Goal: Book appointment/travel/reservation

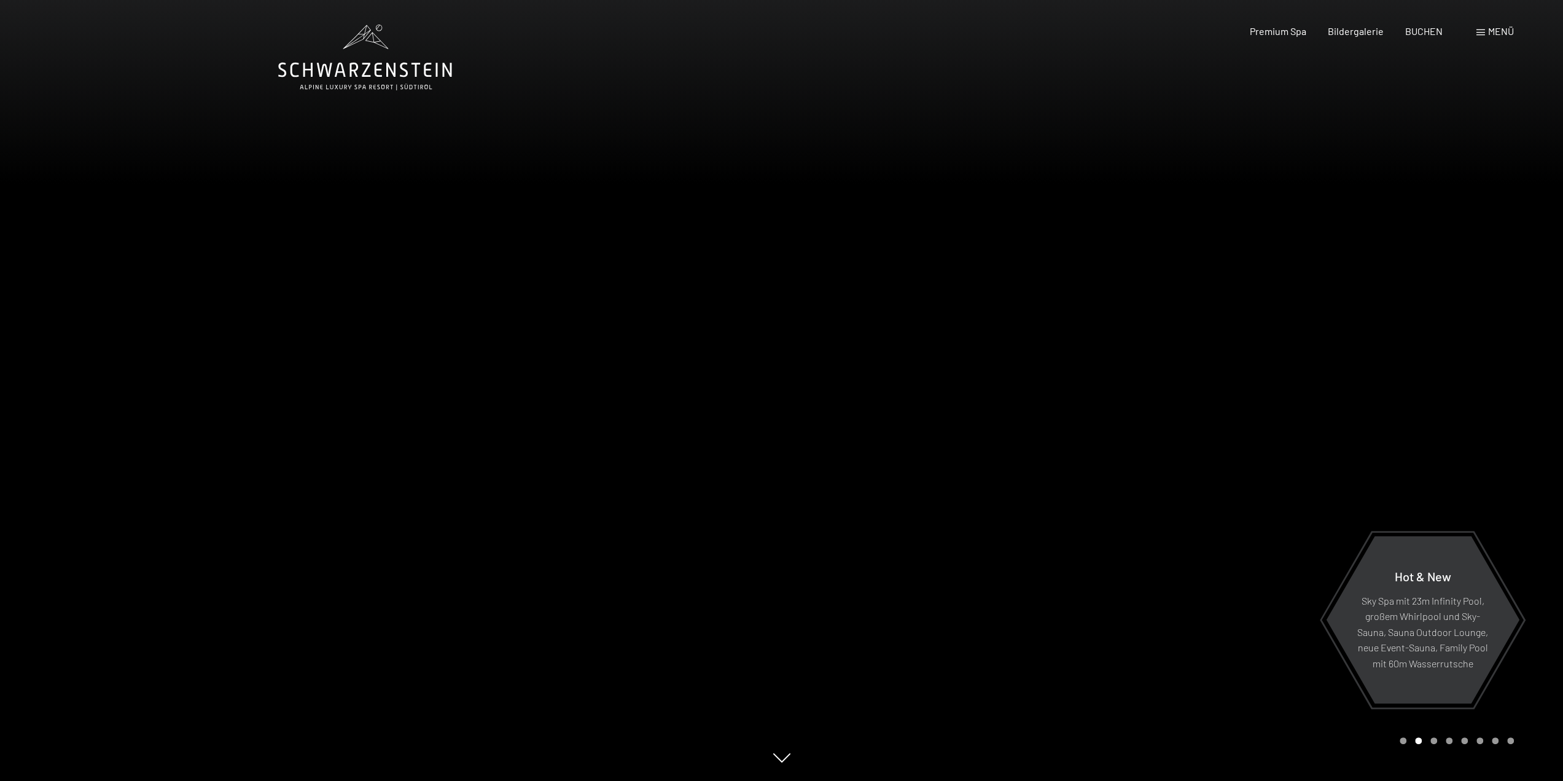
click at [1497, 28] on span "Menü" at bounding box center [1501, 31] width 26 height 12
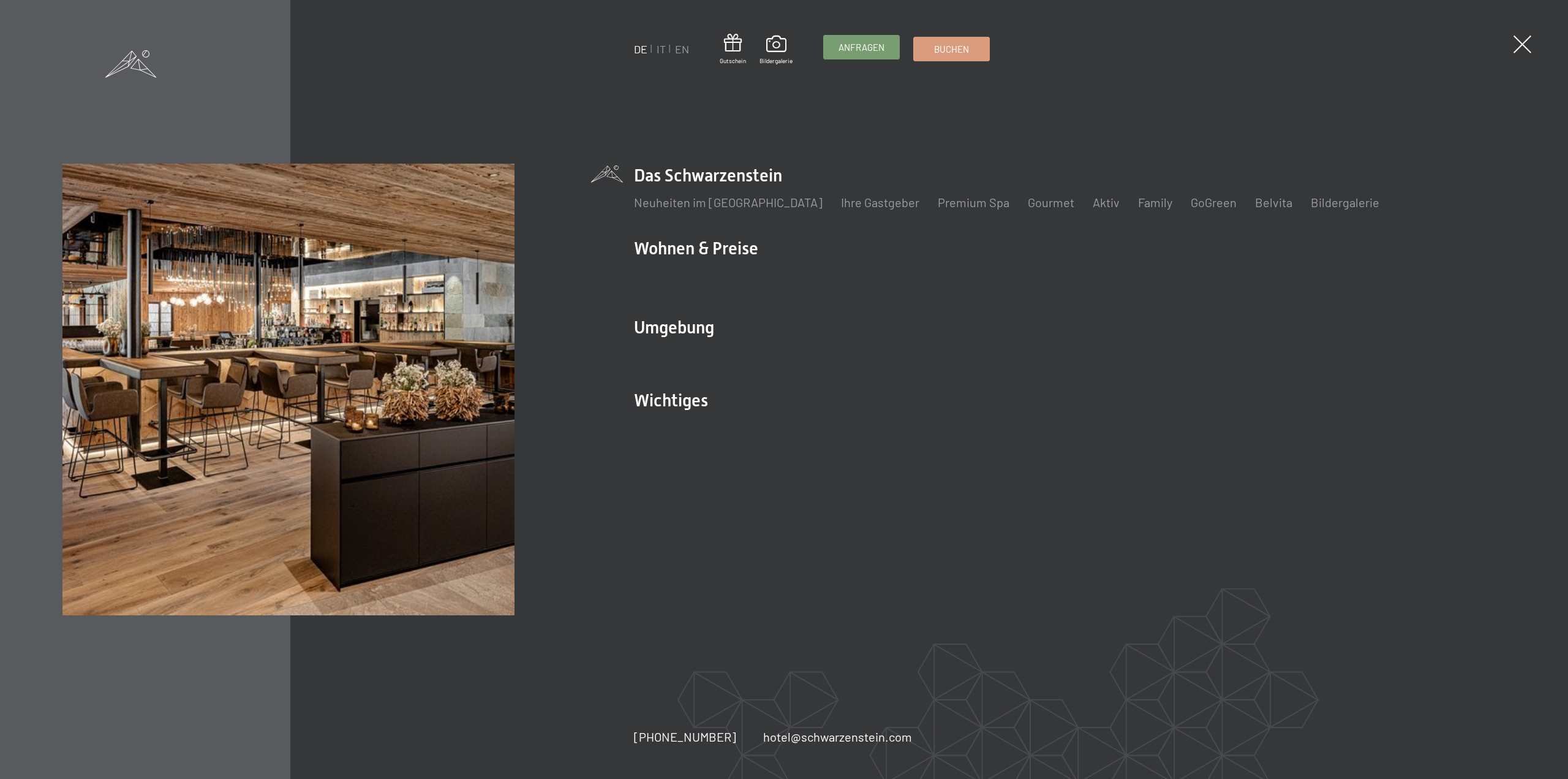
click at [850, 45] on span "Anfragen" at bounding box center [861, 47] width 46 height 13
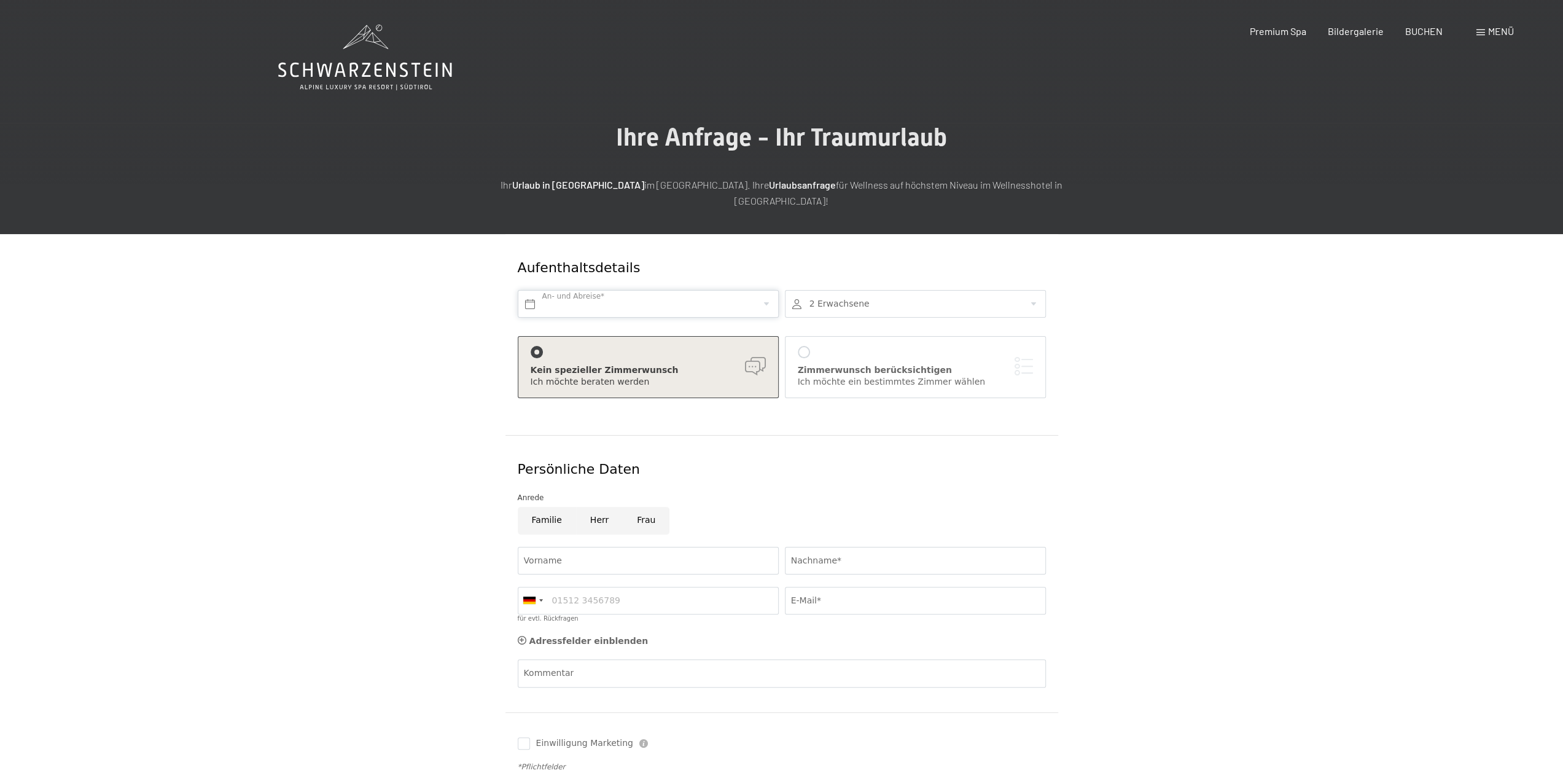
click at [598, 292] on input "text" at bounding box center [648, 304] width 261 height 28
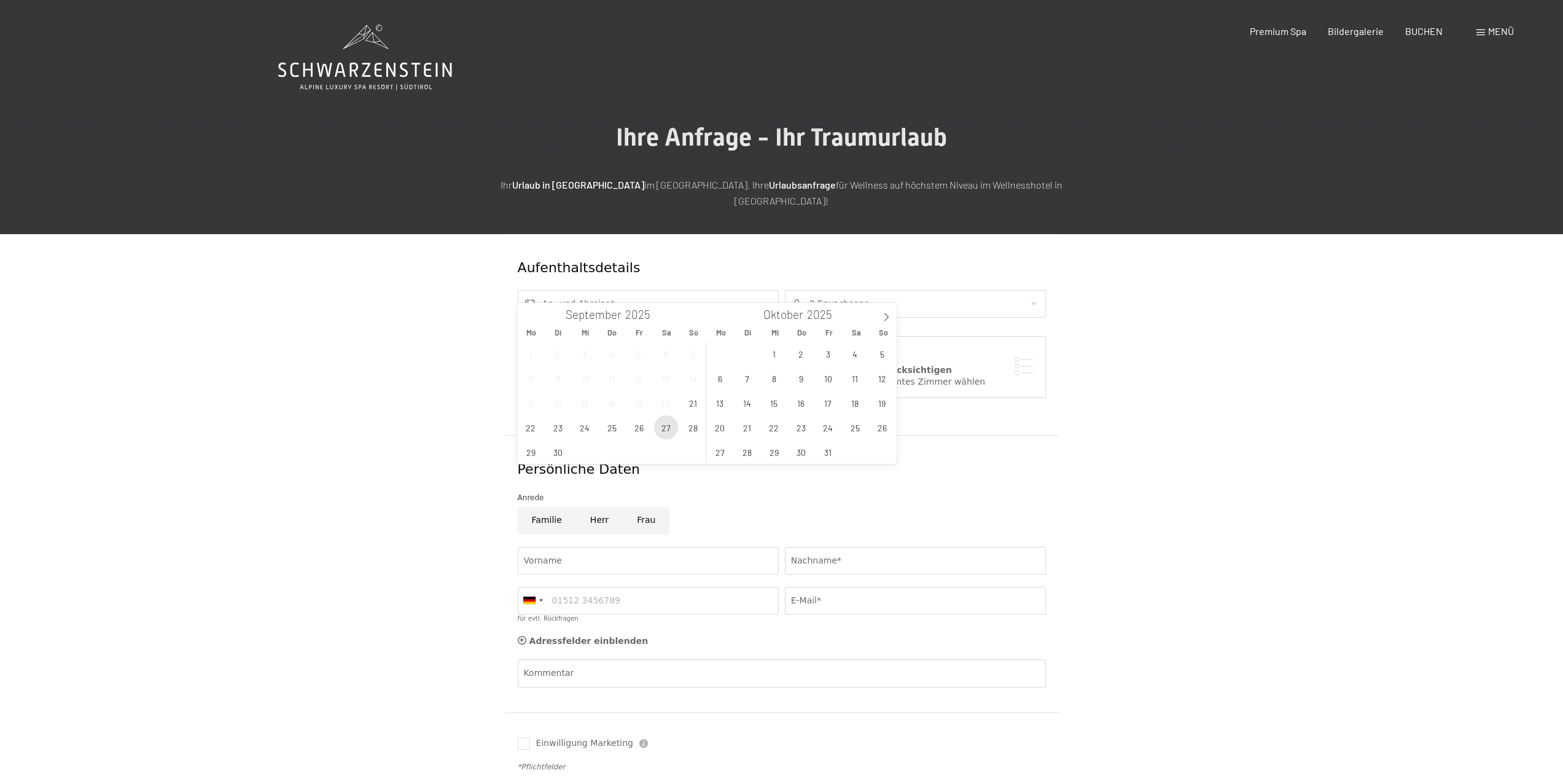
click at [671, 428] on span "27" at bounding box center [666, 427] width 24 height 24
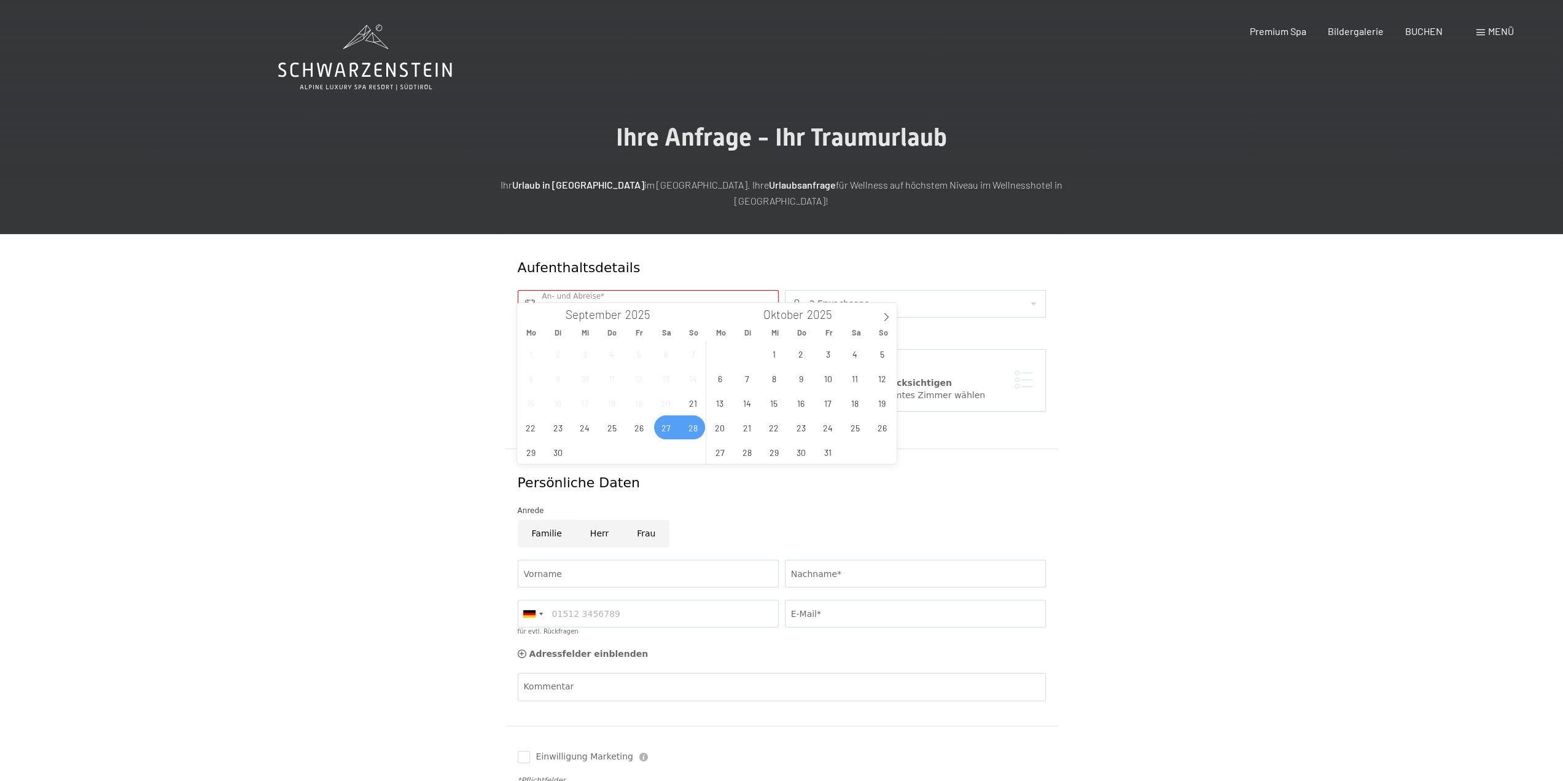
click at [702, 429] on span "28" at bounding box center [693, 427] width 24 height 24
type input "[DATE] - So. [DATE]"
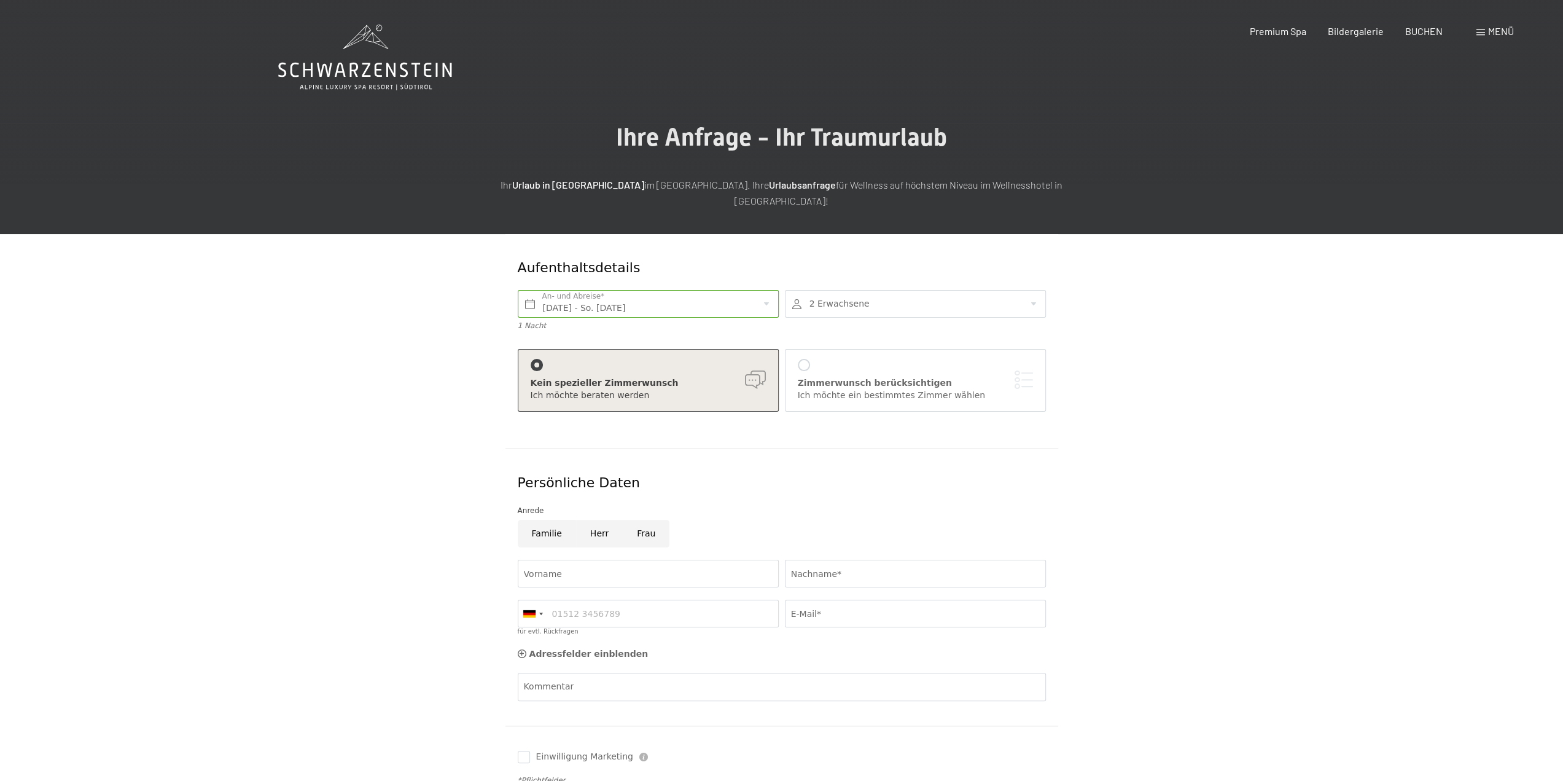
click at [1034, 290] on div at bounding box center [915, 304] width 261 height 28
click at [1026, 340] on icon at bounding box center [1026, 344] width 9 height 9
type input "4"
click at [1028, 371] on div at bounding box center [1025, 378] width 15 height 15
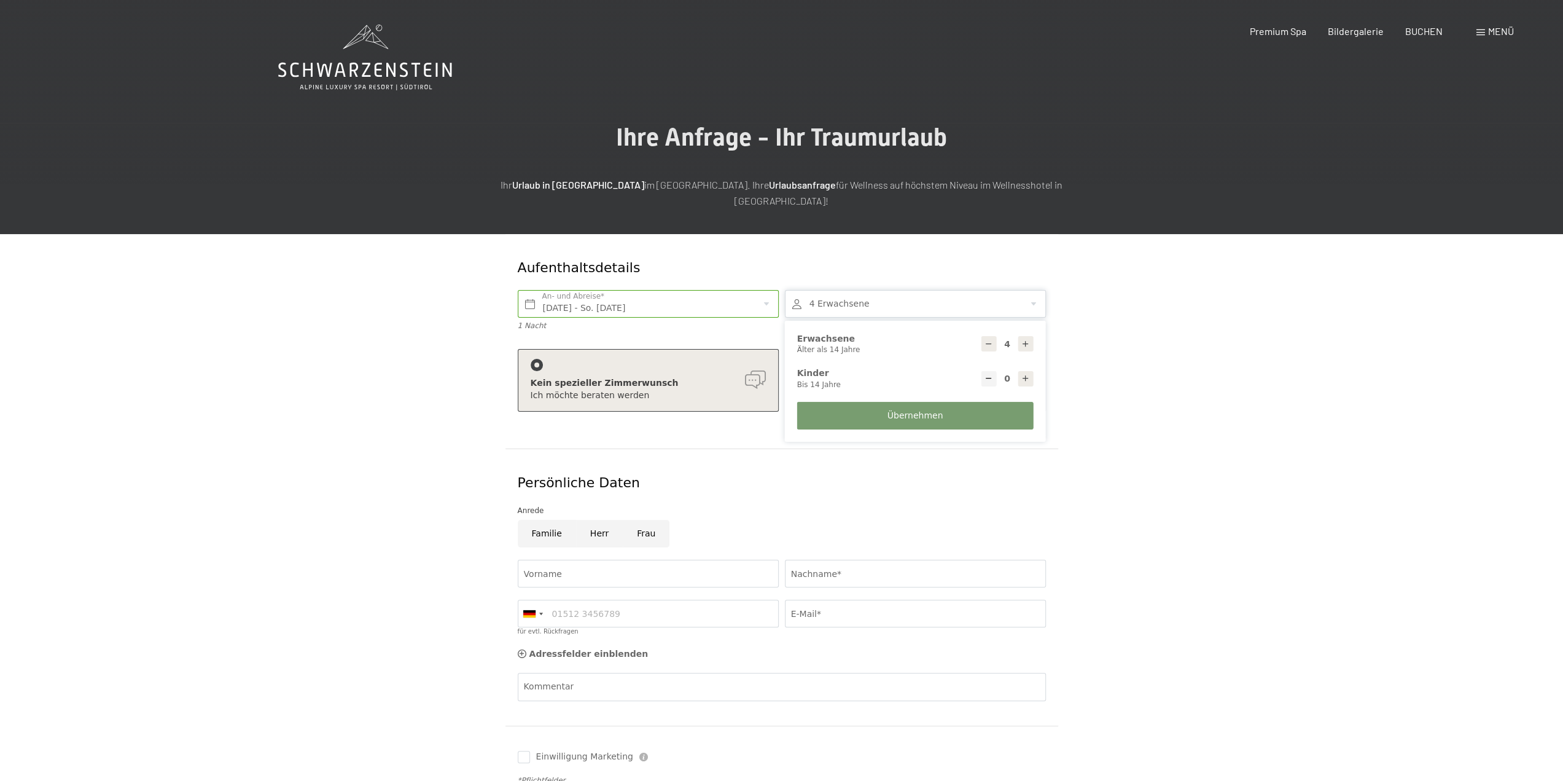
type input "1"
select select
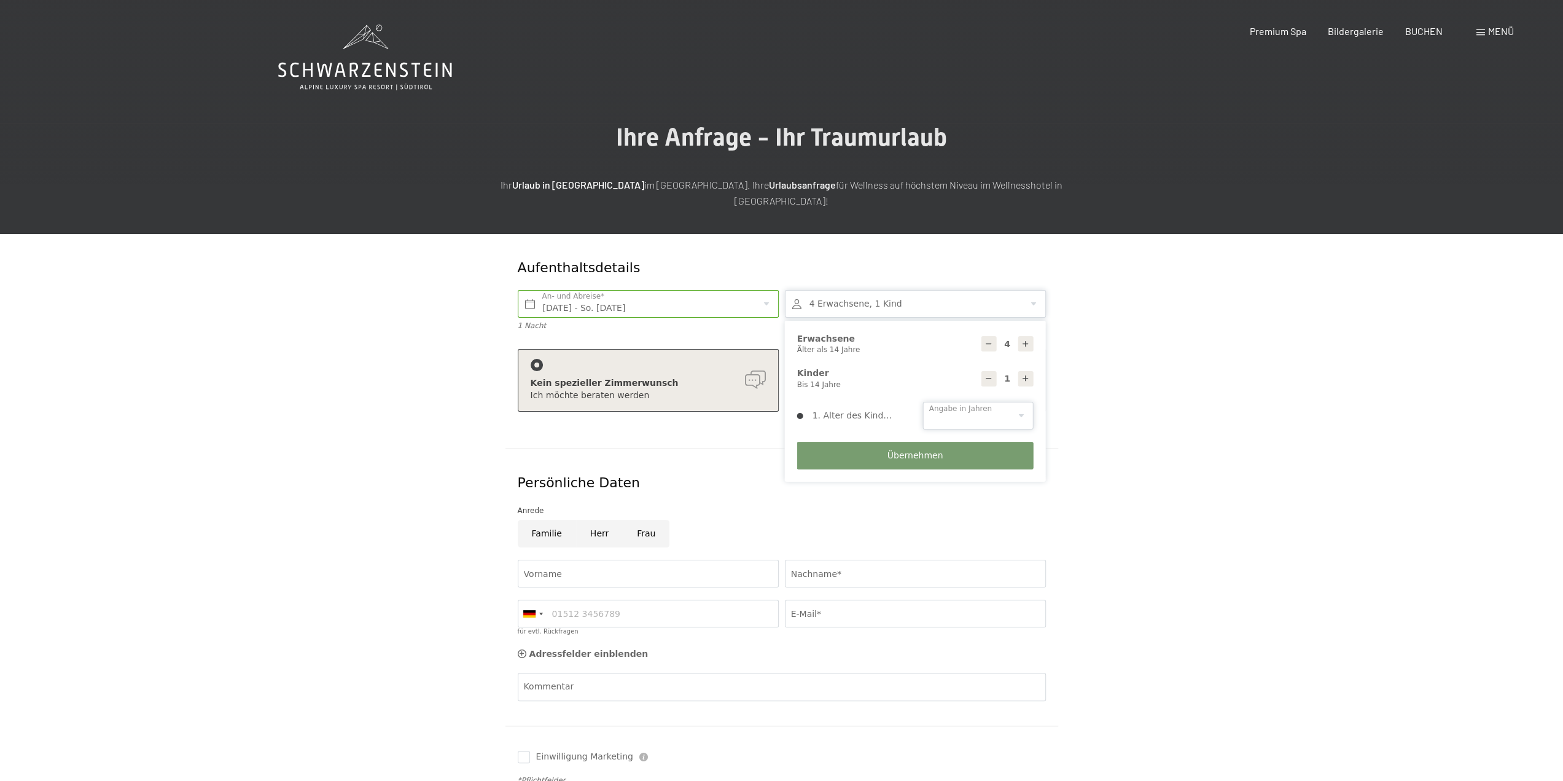
click at [972, 405] on select "0 1 2 3 4 5 6 7 8 9 10 11 12 13 14" at bounding box center [978, 416] width 111 height 28
click at [1026, 336] on div at bounding box center [1025, 343] width 15 height 15
type input "5"
click at [958, 402] on select "0 1 2 3 4 5 6 7 8 9 10 11 12 13 14" at bounding box center [978, 416] width 111 height 28
click at [871, 498] on div "Anrede" at bounding box center [782, 508] width 534 height 21
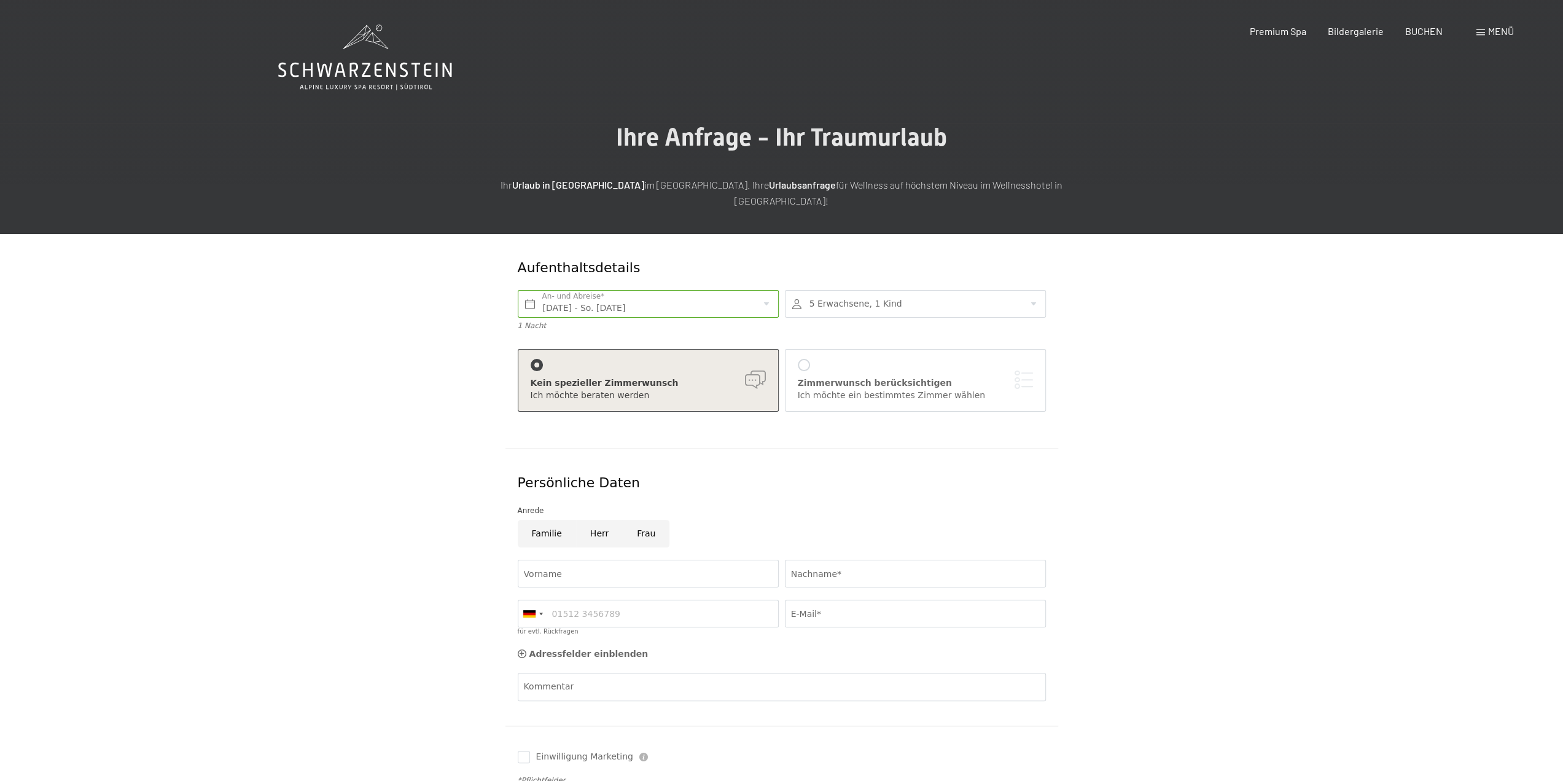
click at [648, 520] on input "Frau" at bounding box center [646, 534] width 47 height 28
radio input "true"
click at [644, 560] on input "Vorname" at bounding box center [648, 574] width 261 height 28
type input "[PERSON_NAME]"
click at [794, 567] on input "Nachname*" at bounding box center [915, 574] width 261 height 28
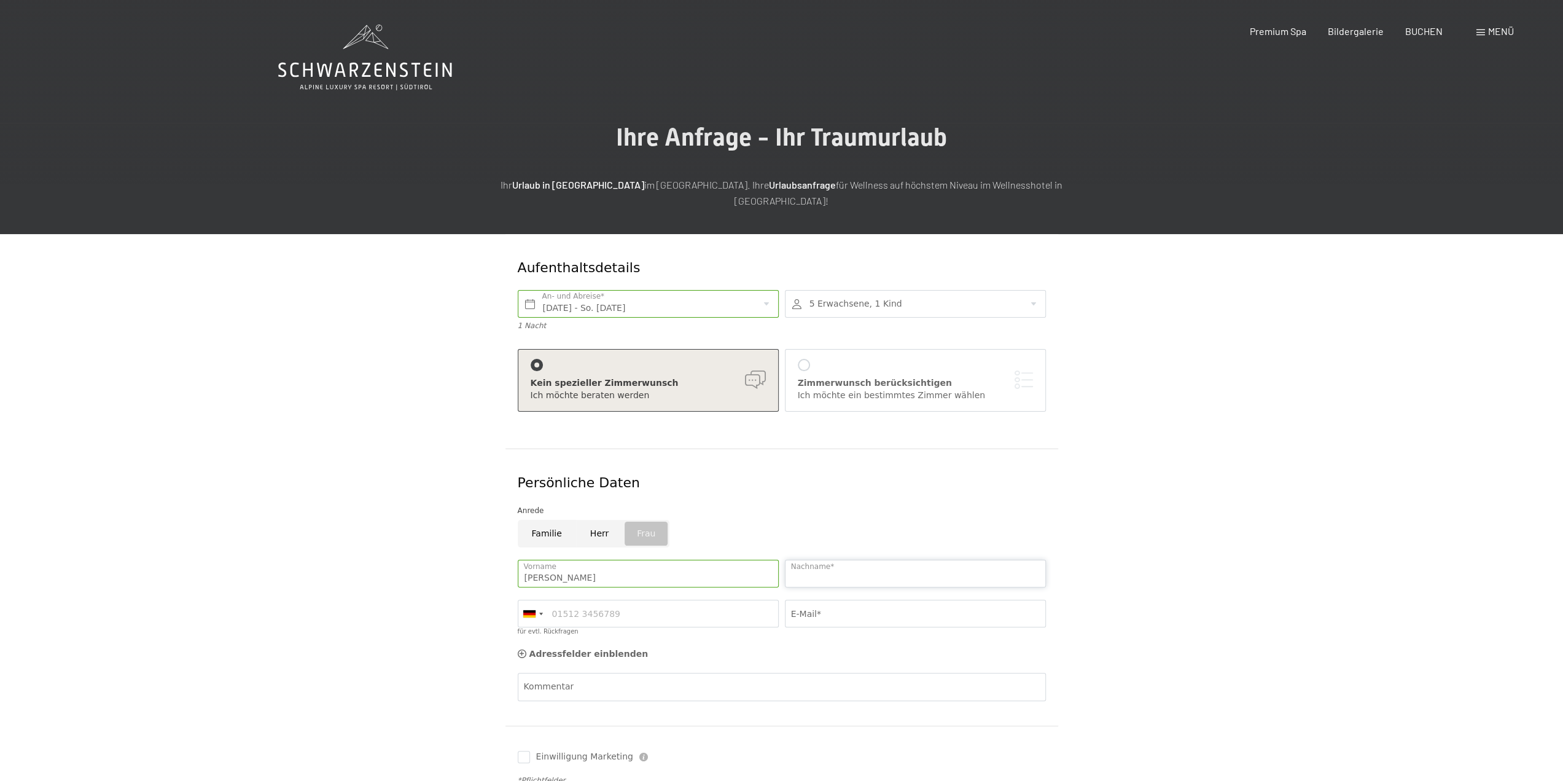
type input "Dorigo"
click at [743, 600] on input "für evtl. Rückfragen" at bounding box center [648, 614] width 261 height 28
type input "3382619650"
click at [858, 600] on input "E-Mail*" at bounding box center [915, 614] width 261 height 28
type input "[PERSON_NAME][EMAIL_ADDRESS][DOMAIN_NAME]"
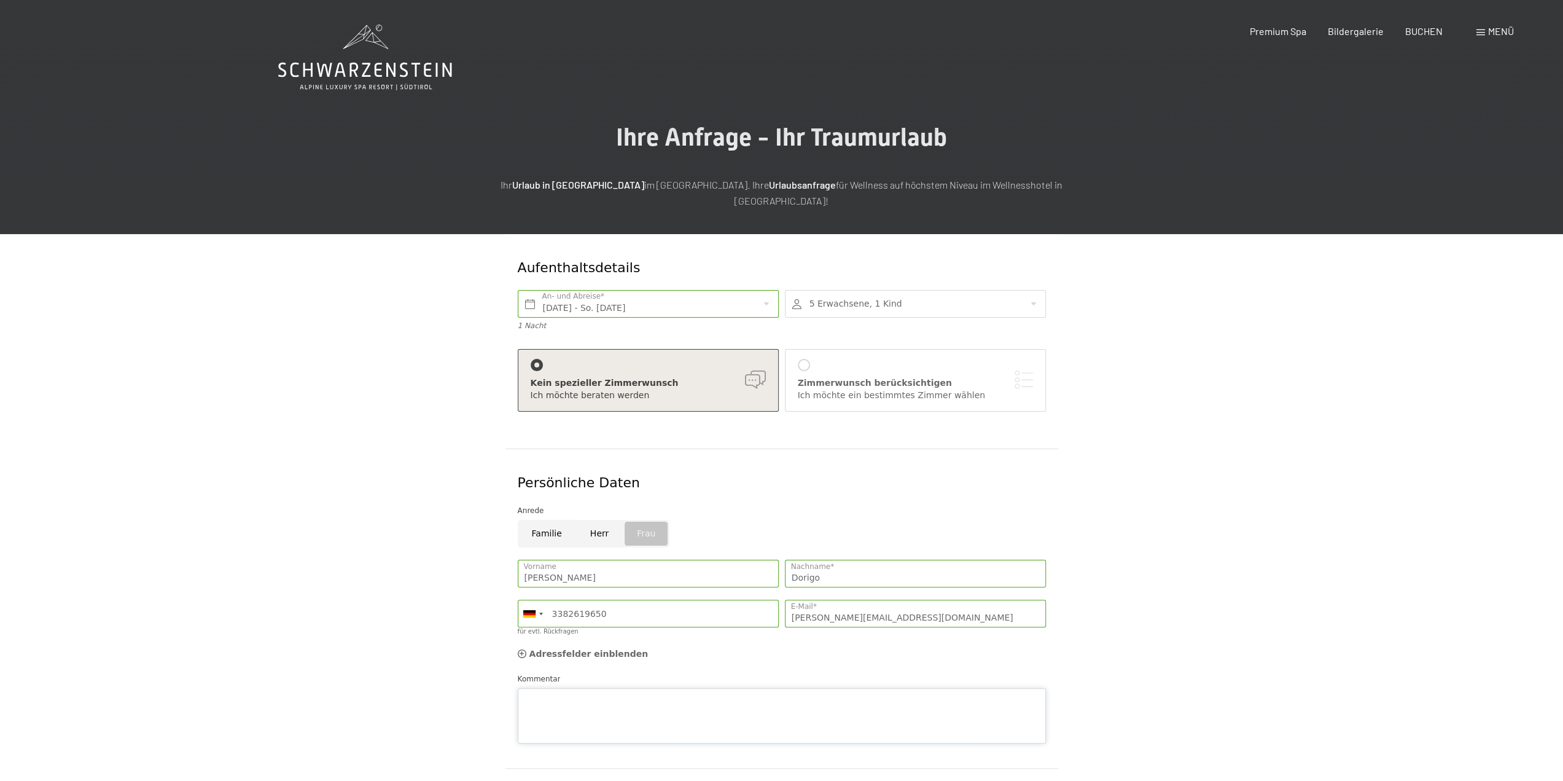
click at [642, 673] on div "Kommentar" at bounding box center [782, 708] width 528 height 71
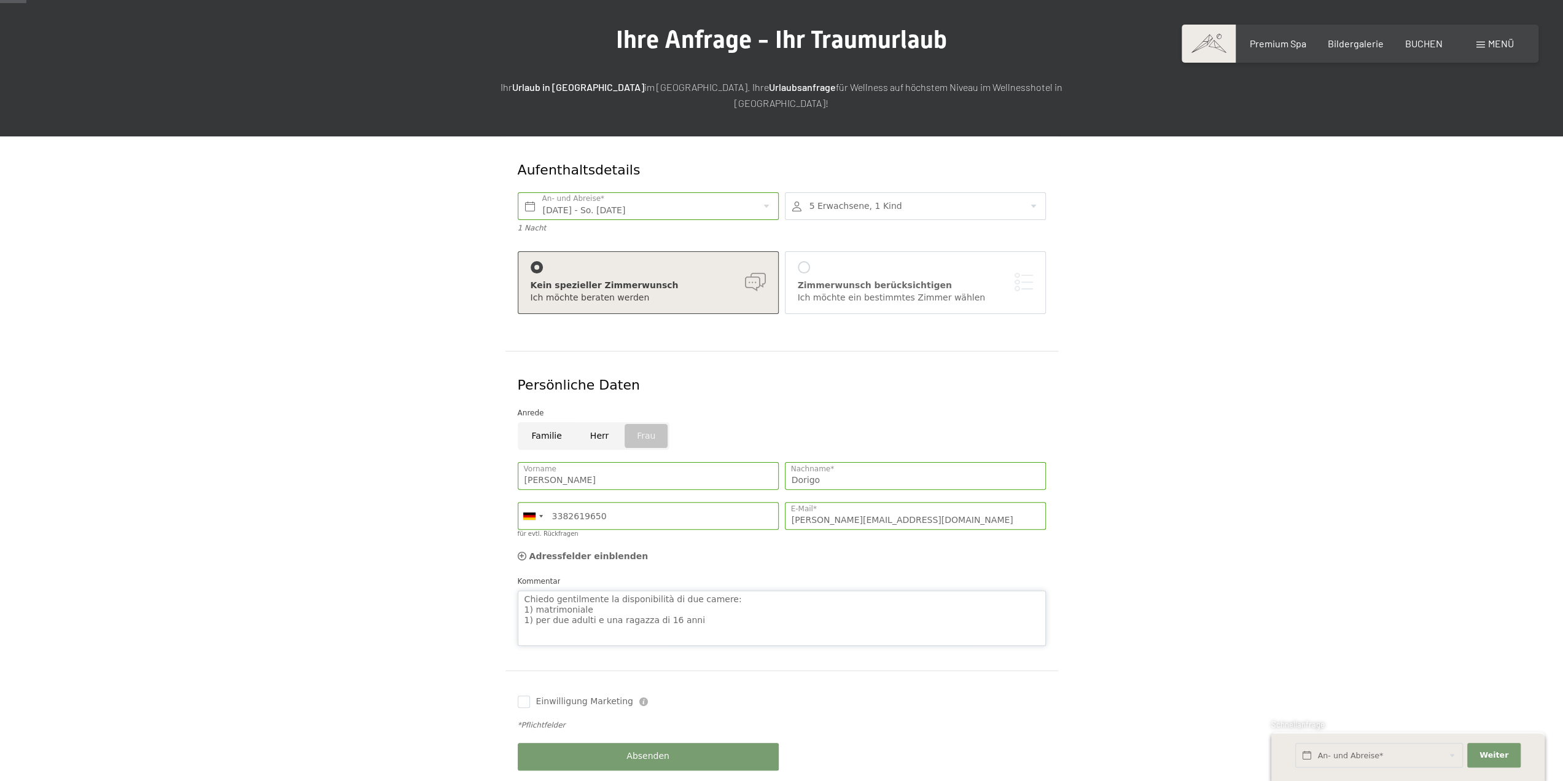
scroll to position [123, 0]
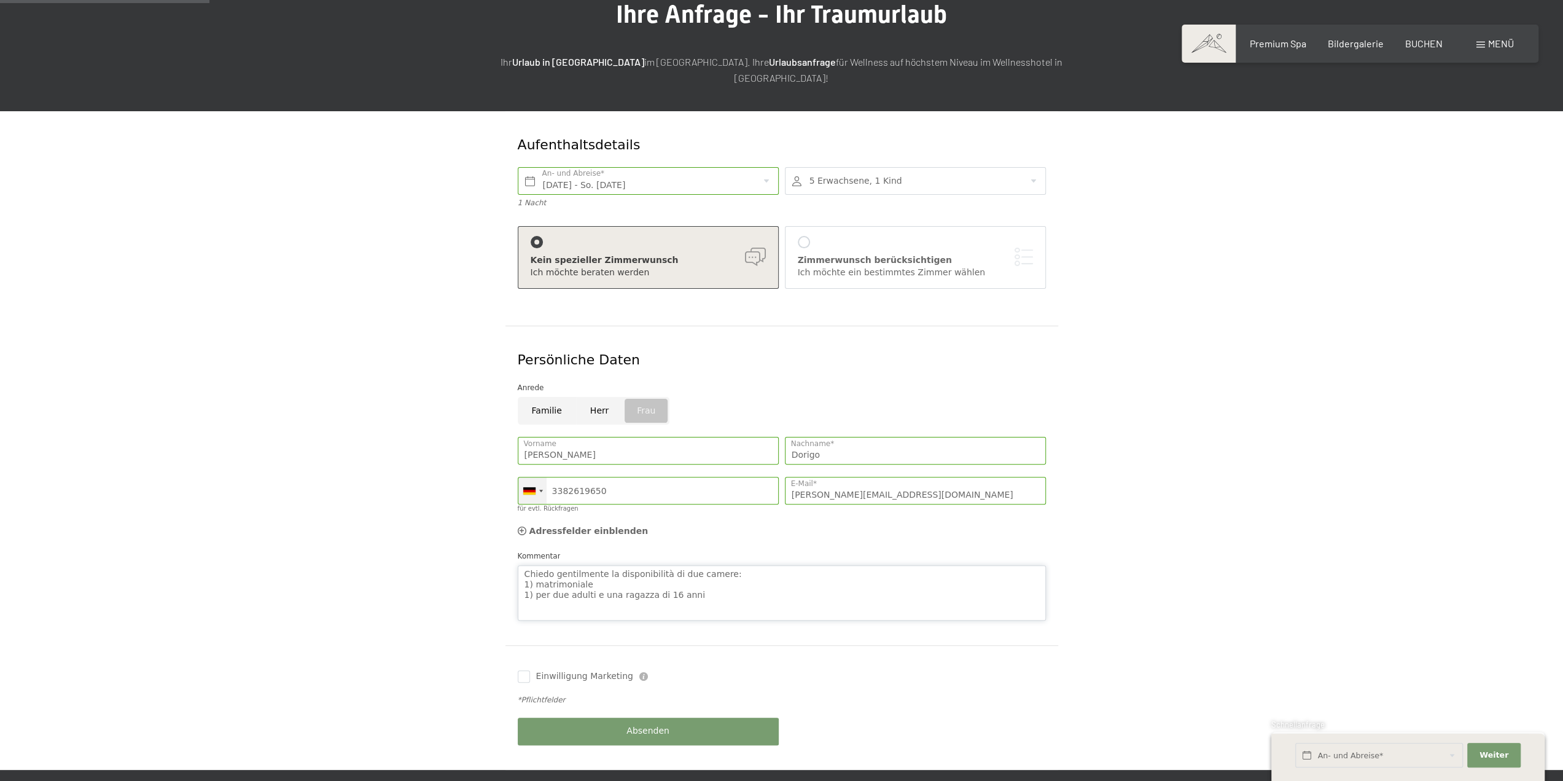
type textarea "Chiedo gentilmente la disponibilità di due camere: 1) matrimoniale 1) per due a…"
click at [540, 490] on div at bounding box center [541, 491] width 4 height 2
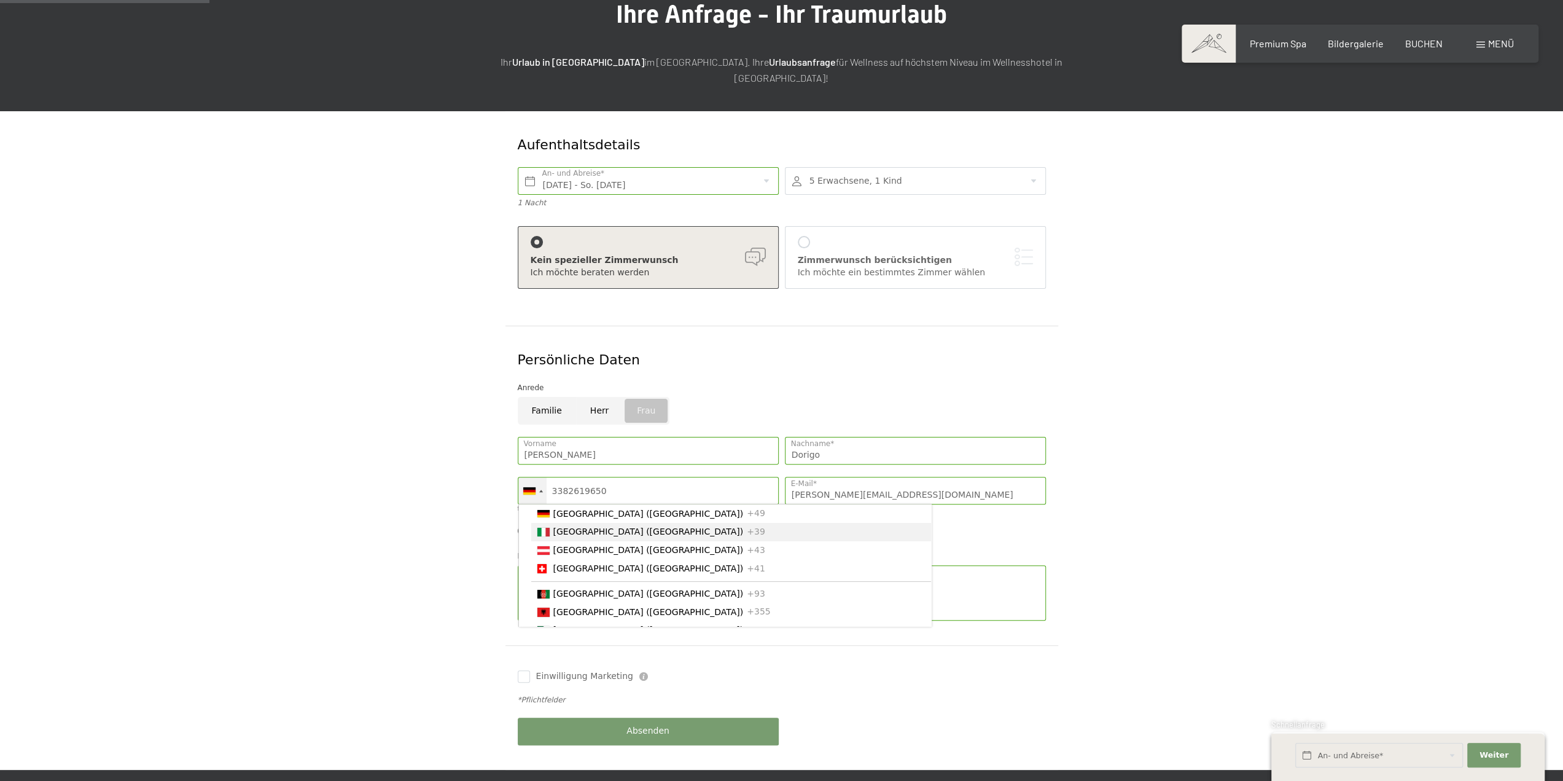
click at [551, 523] on li "[GEOGRAPHIC_DATA] ([GEOGRAPHIC_DATA]) +39" at bounding box center [731, 532] width 400 height 18
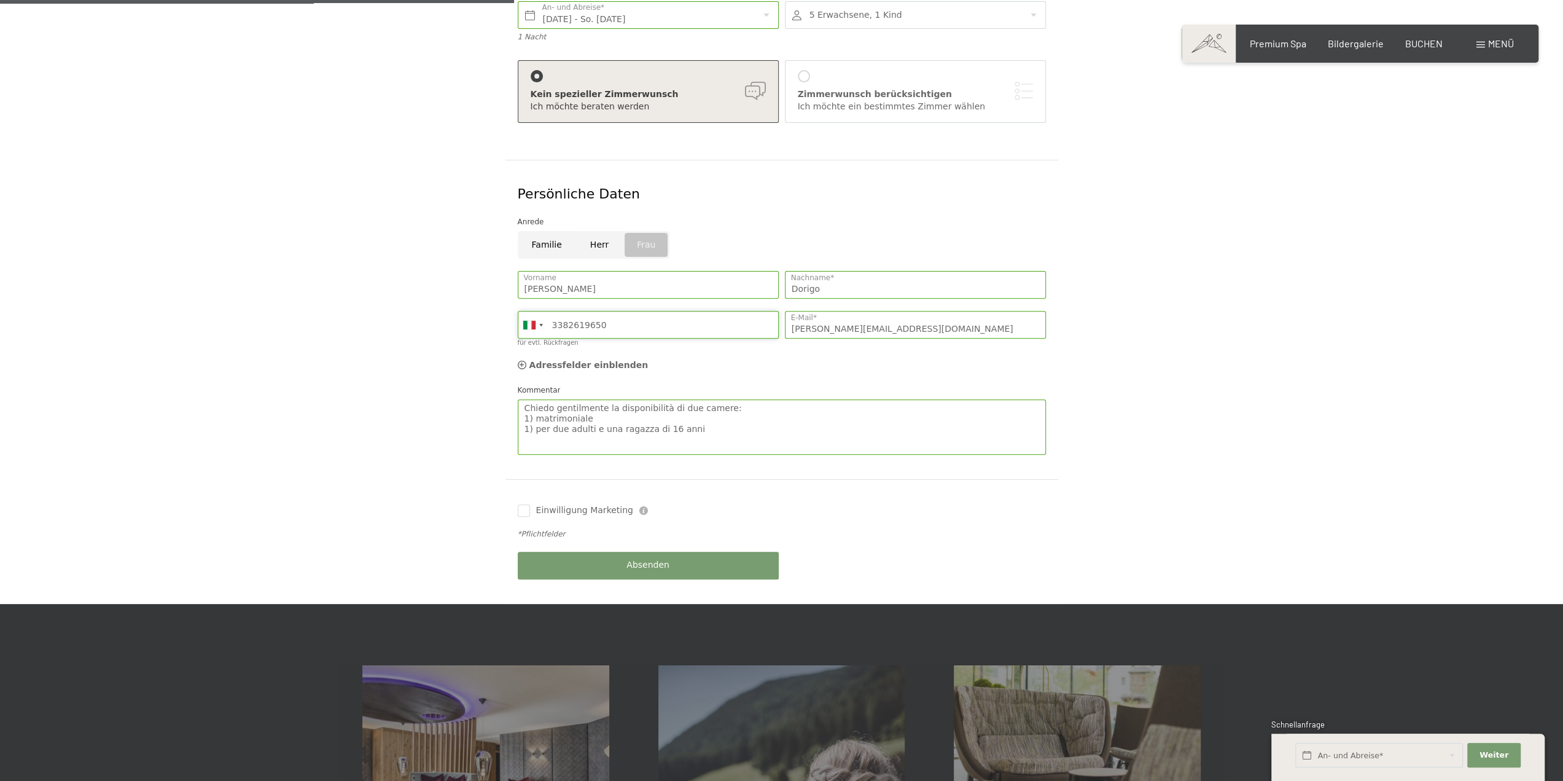
scroll to position [307, 0]
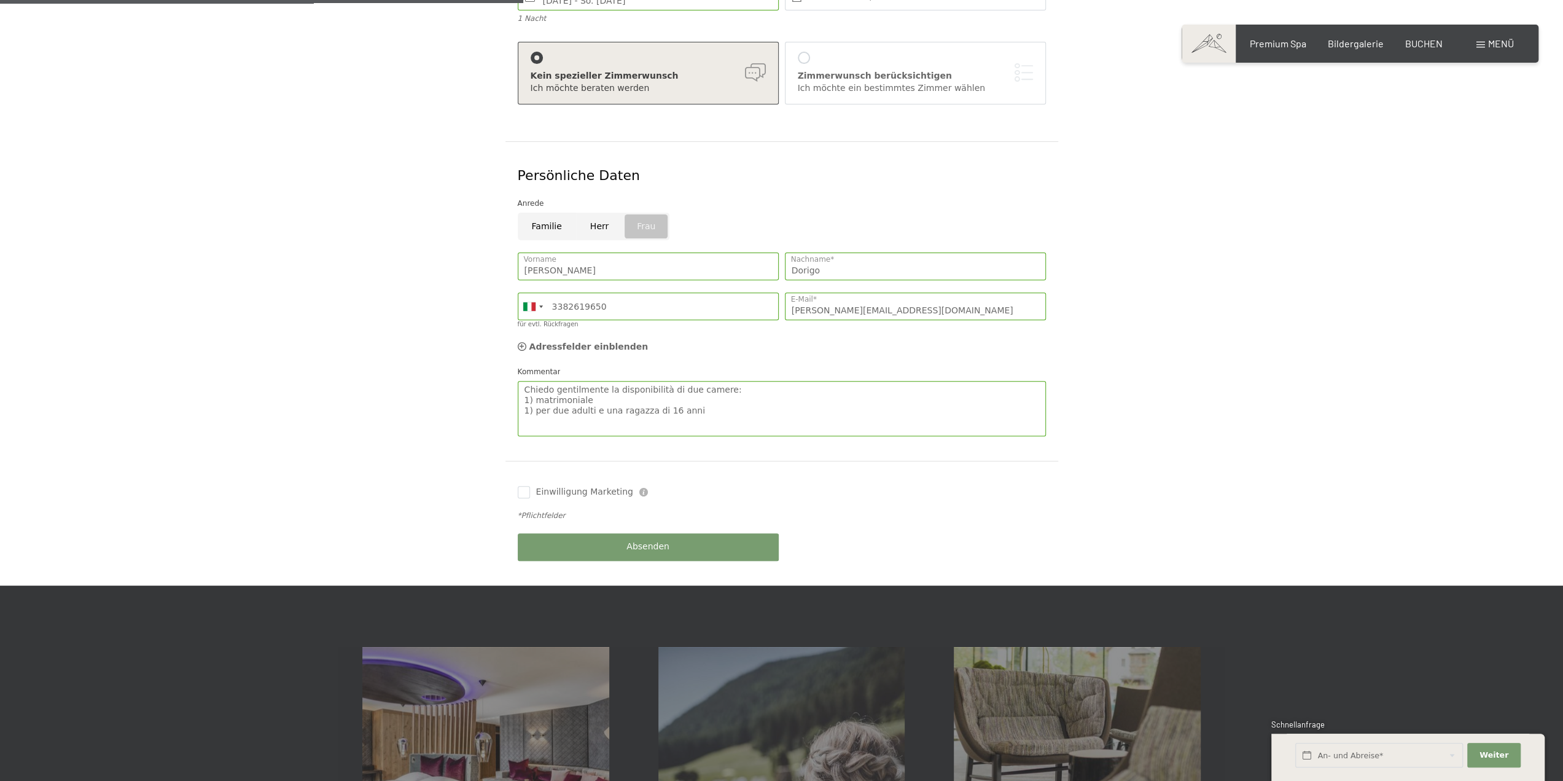
click at [555, 486] on span "Einwilligung Marketing" at bounding box center [584, 492] width 97 height 12
click at [530, 486] on input "Einwilligung Marketing" at bounding box center [524, 492] width 12 height 12
click at [525, 486] on input "Einwilligung Marketing" at bounding box center [524, 492] width 12 height 12
checkbox input "true"
click at [624, 533] on button "Absenden" at bounding box center [648, 547] width 261 height 28
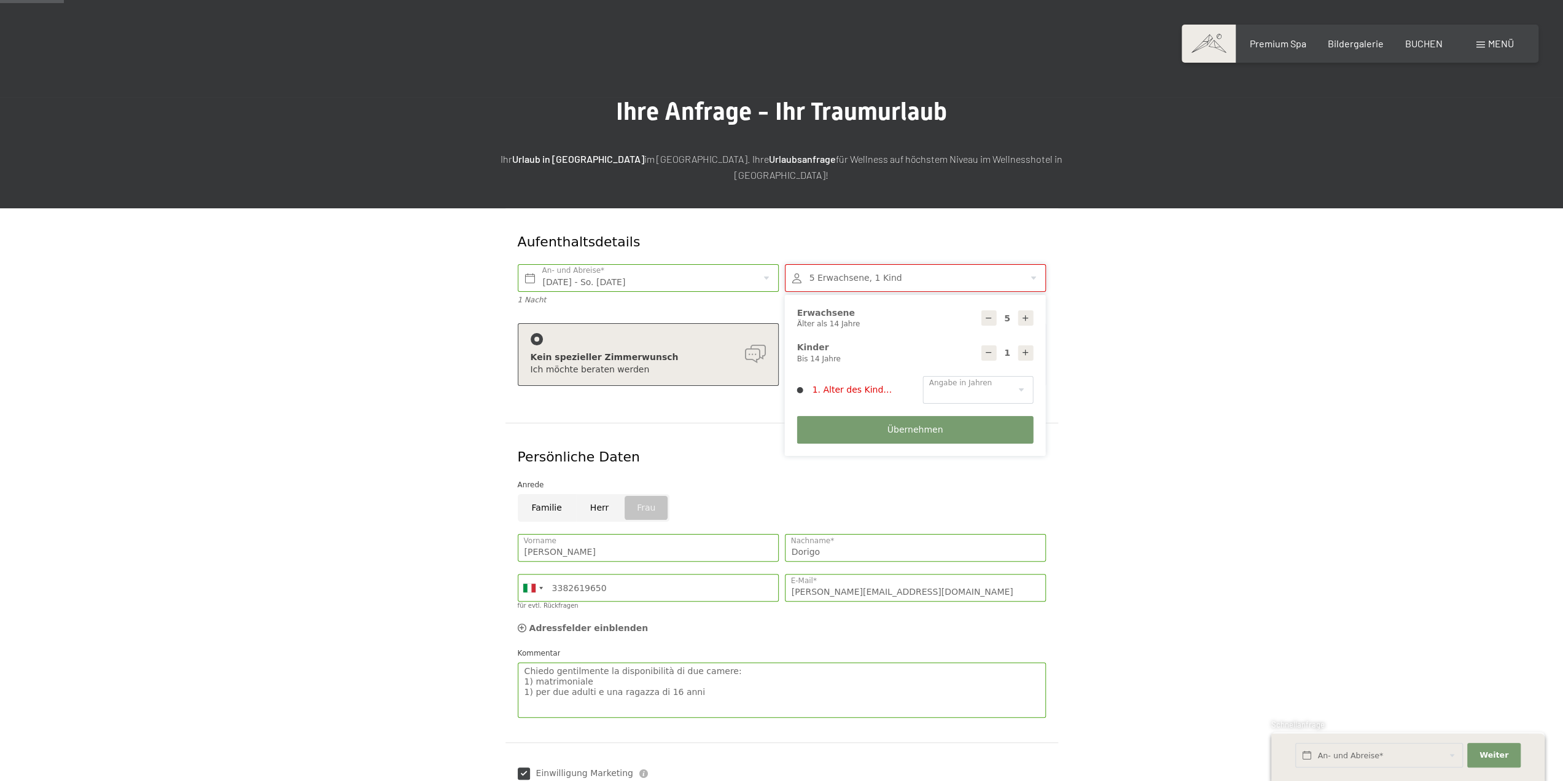
scroll to position [0, 0]
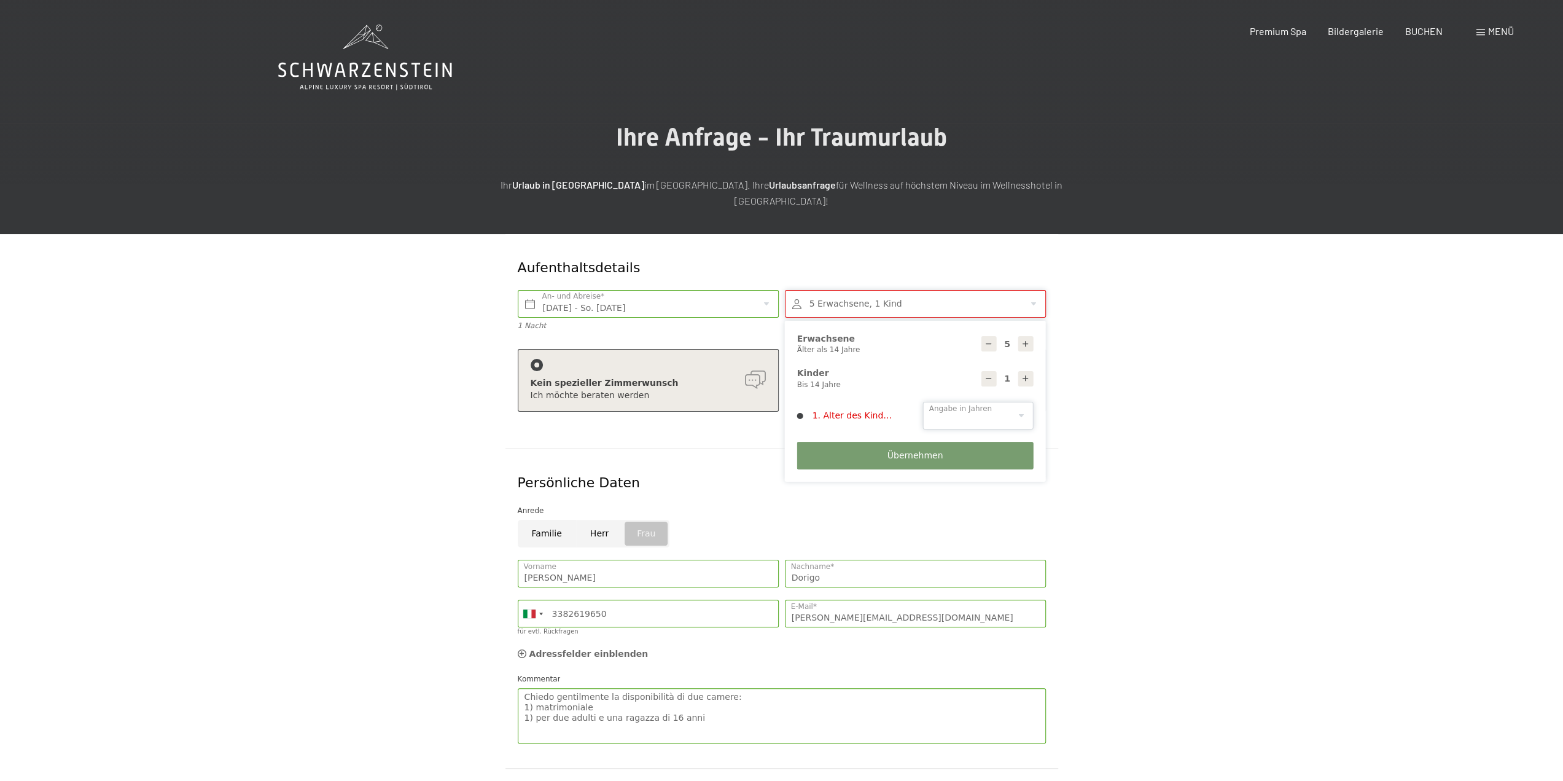
click at [972, 405] on select "0 1 2 3 4 5 6 7 8 9 10 11 12 13 14" at bounding box center [978, 416] width 111 height 28
click at [993, 371] on div at bounding box center [989, 378] width 15 height 15
type input "0"
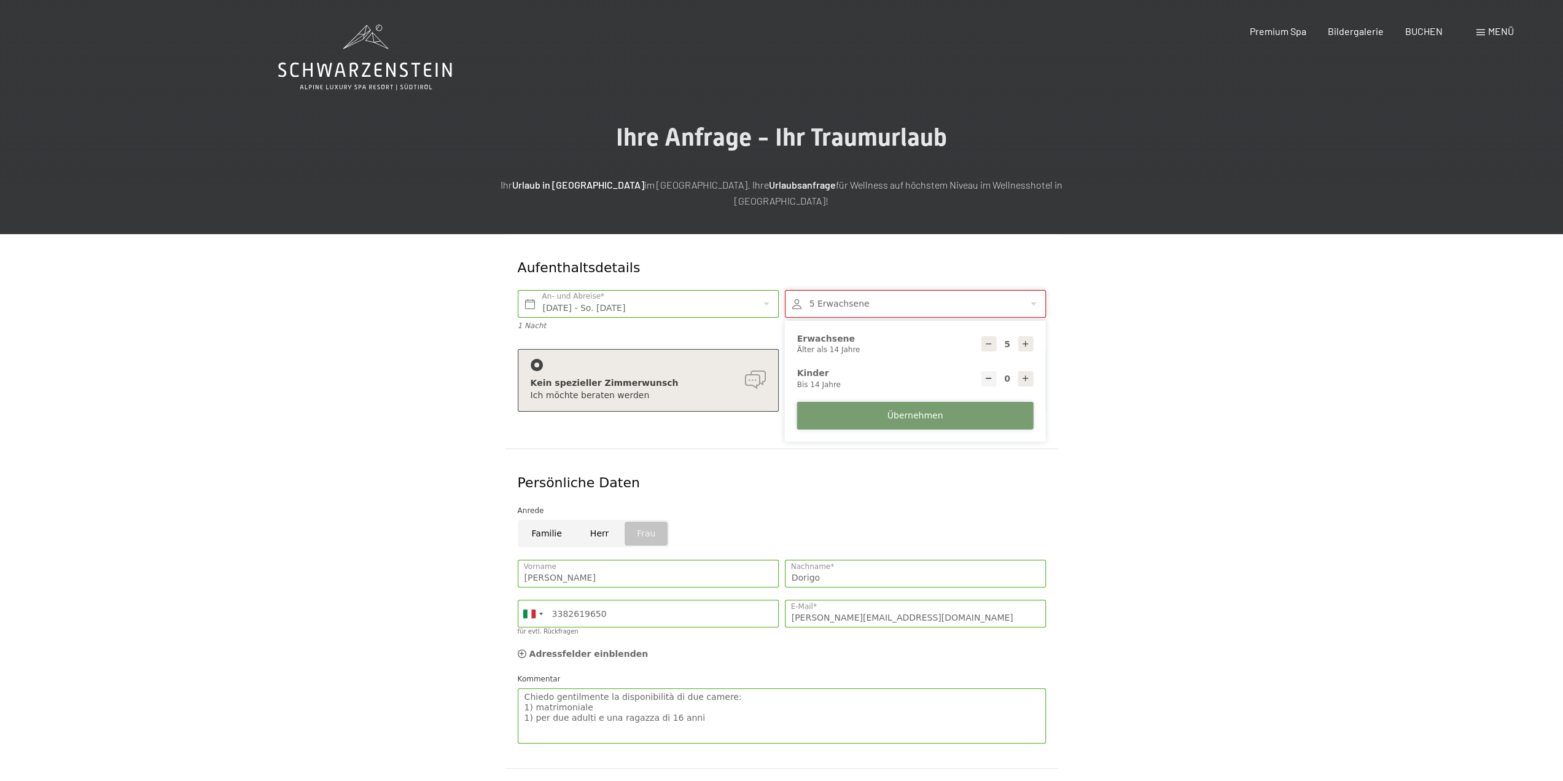
click at [919, 410] on span "Übernehmen" at bounding box center [916, 416] width 56 height 12
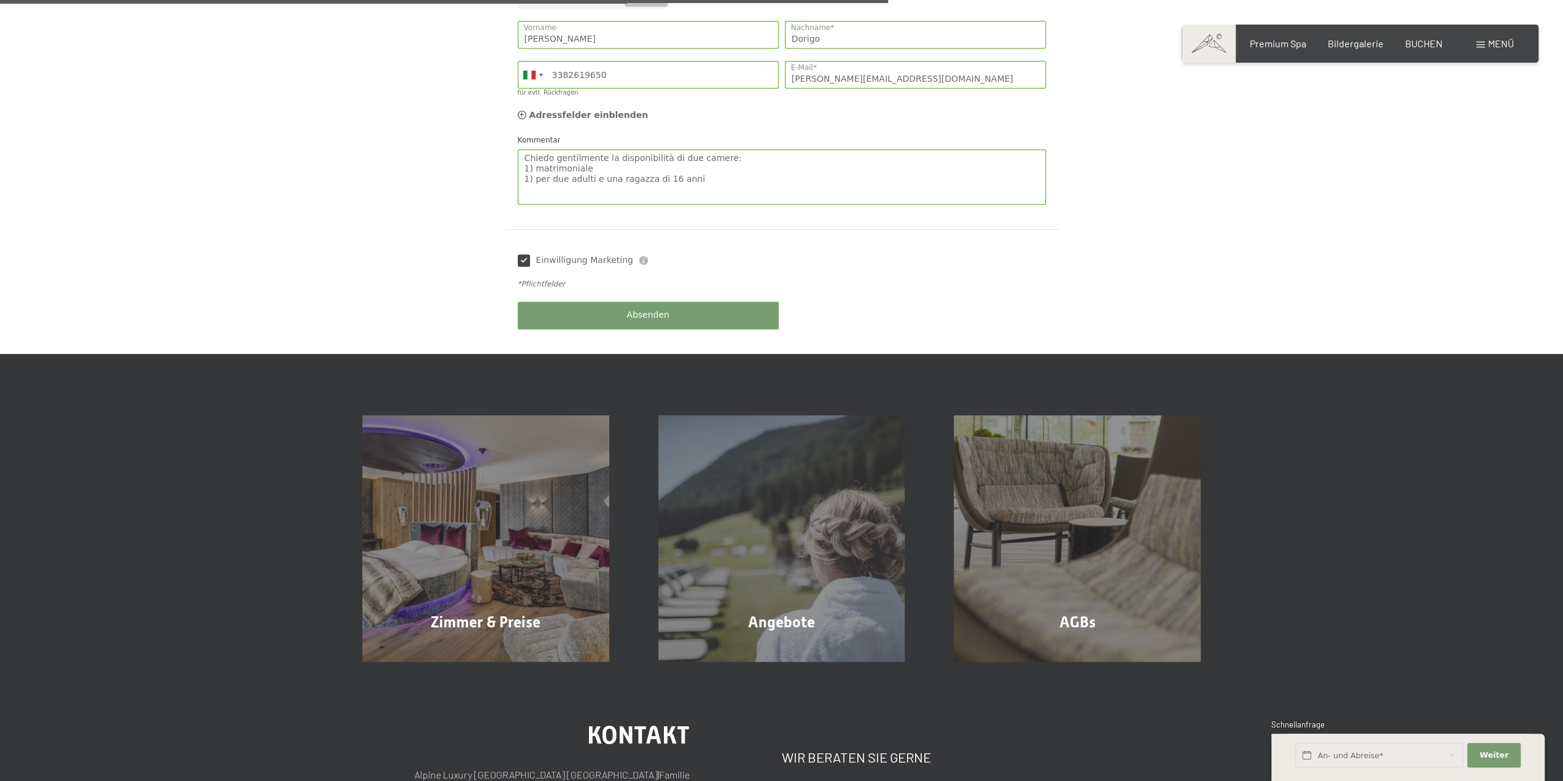
scroll to position [553, 0]
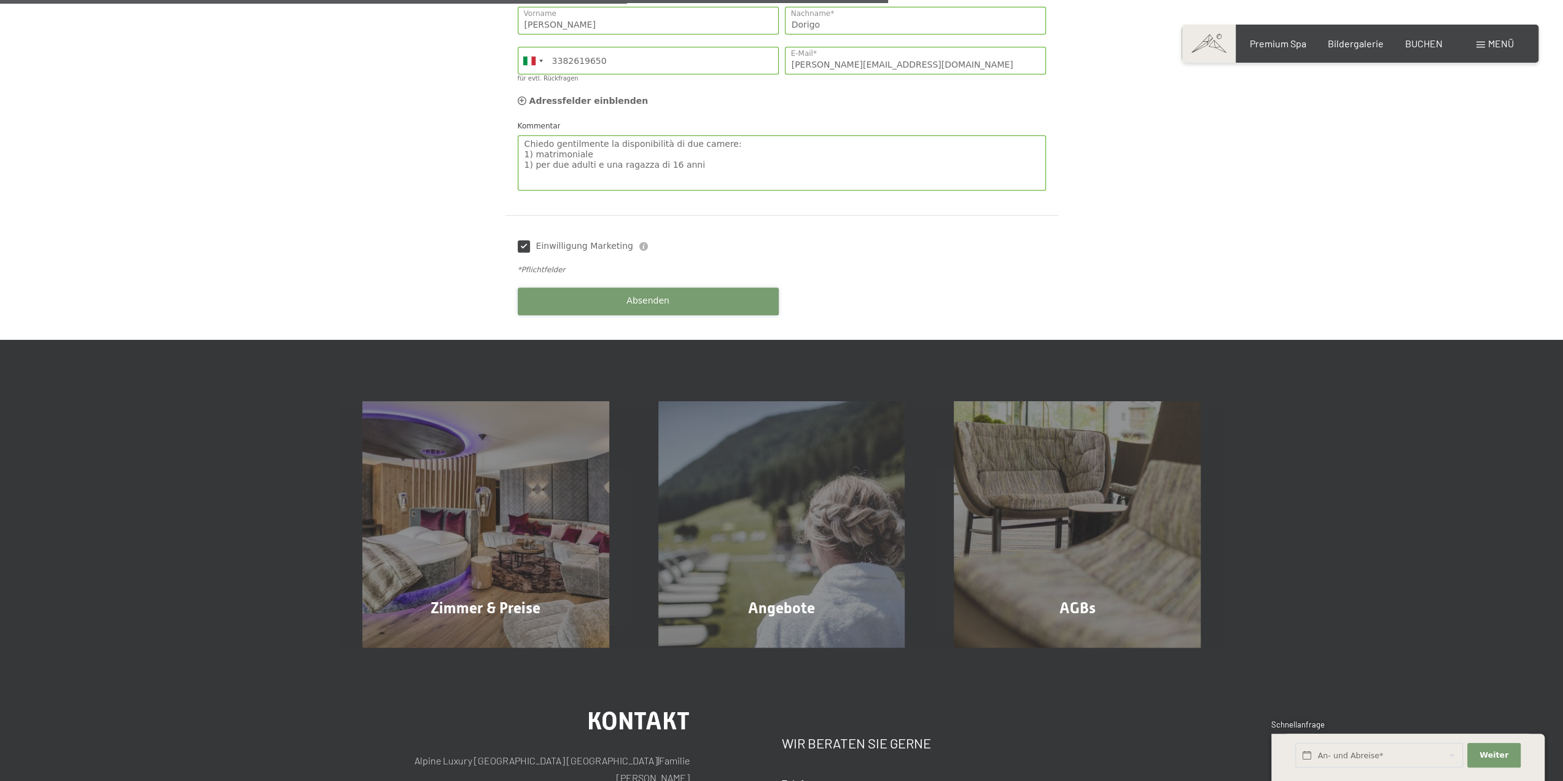
click at [665, 295] on span "Absenden" at bounding box center [648, 301] width 43 height 12
